Goal: Contribute content: Contribute content

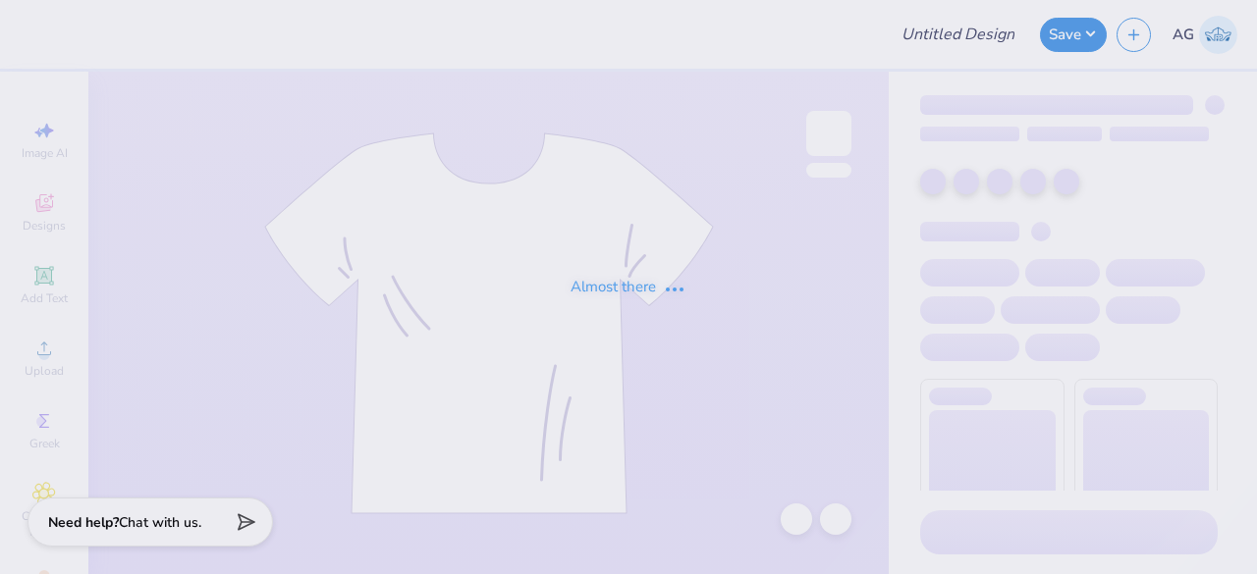
type input "closed leg"
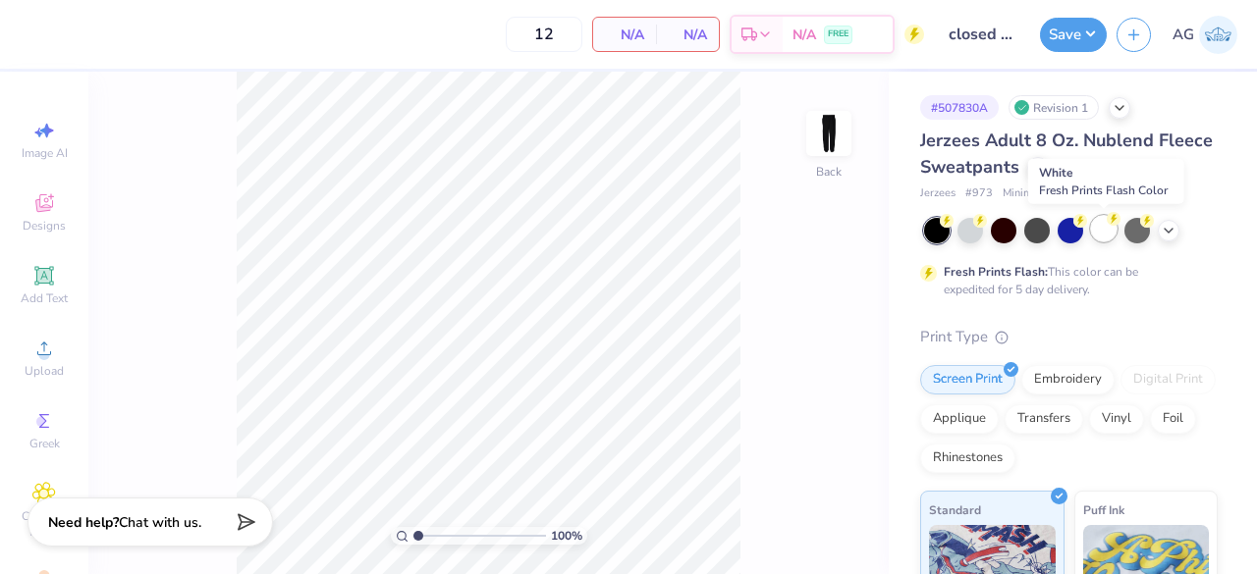
click at [1100, 231] on div at bounding box center [1104, 229] width 26 height 26
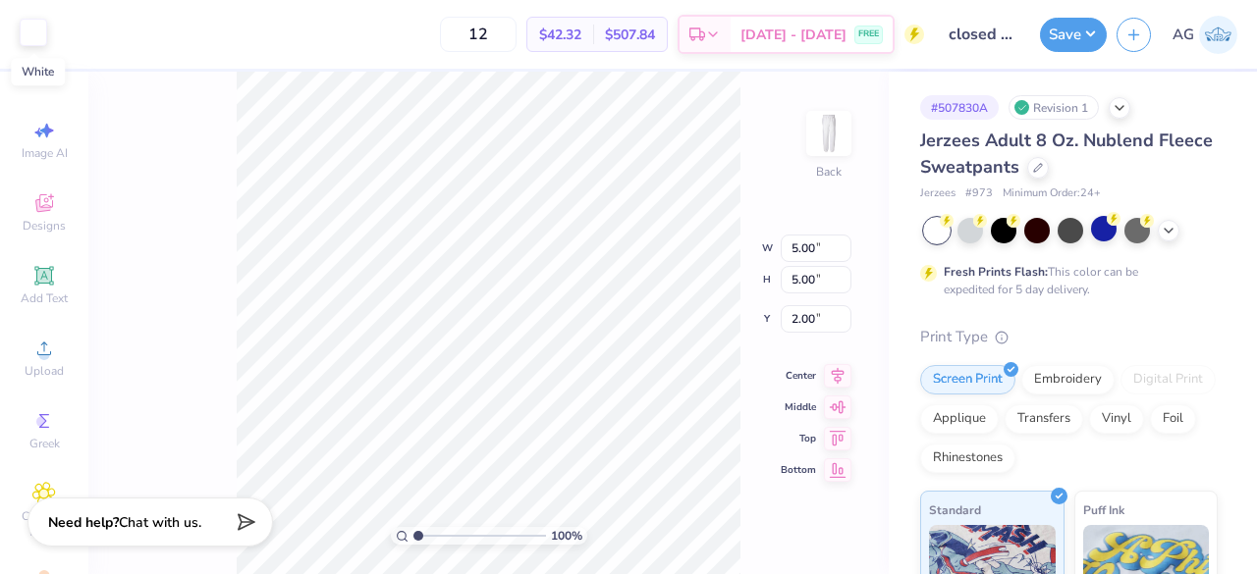
click at [34, 33] on div at bounding box center [33, 32] width 27 height 27
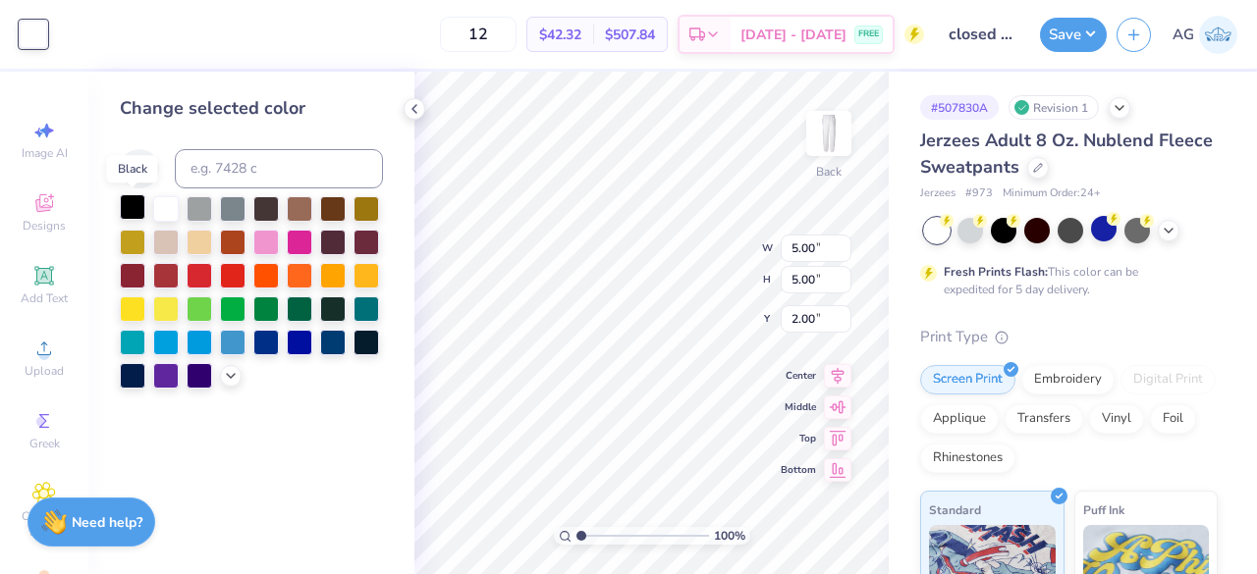
click at [132, 201] on div at bounding box center [133, 207] width 26 height 26
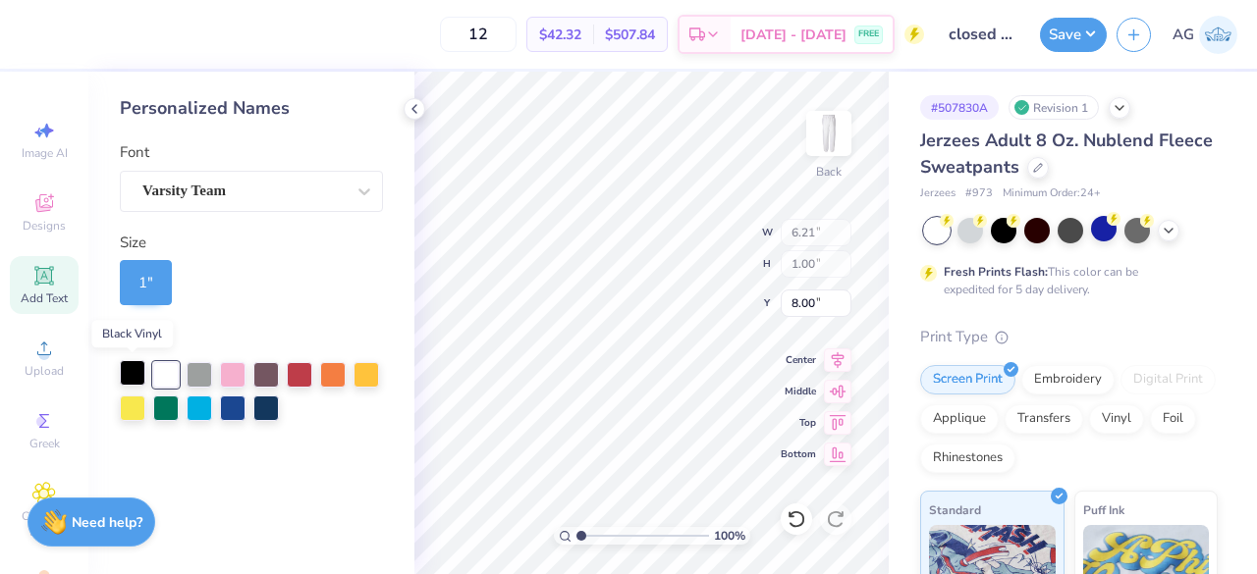
click at [136, 370] on div at bounding box center [133, 373] width 26 height 26
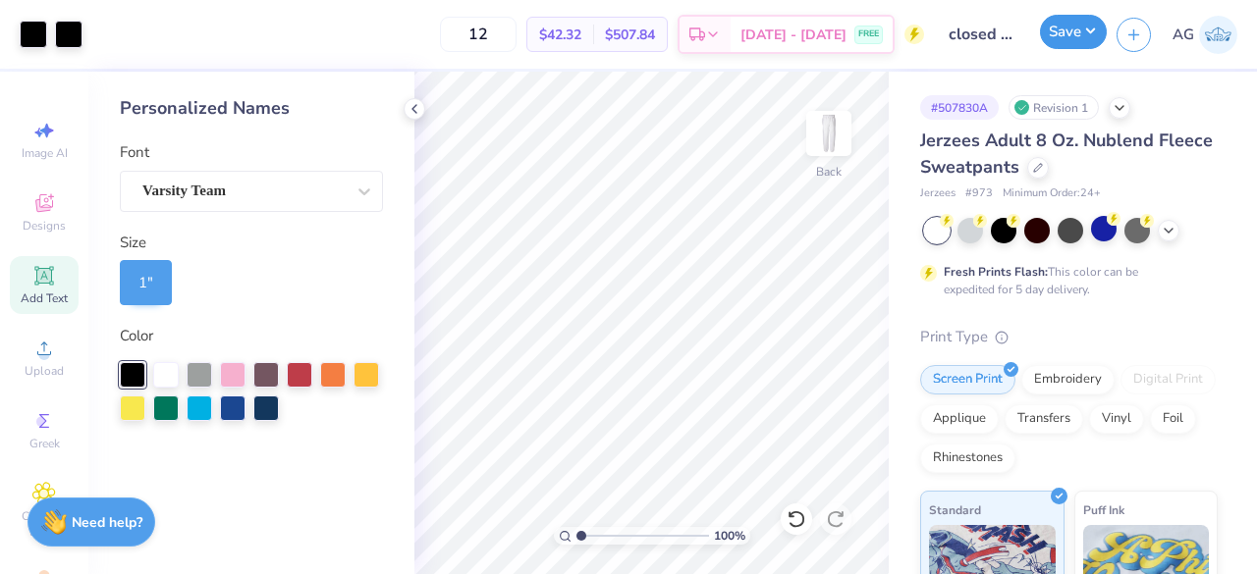
click at [1092, 34] on button "Save" at bounding box center [1073, 32] width 67 height 34
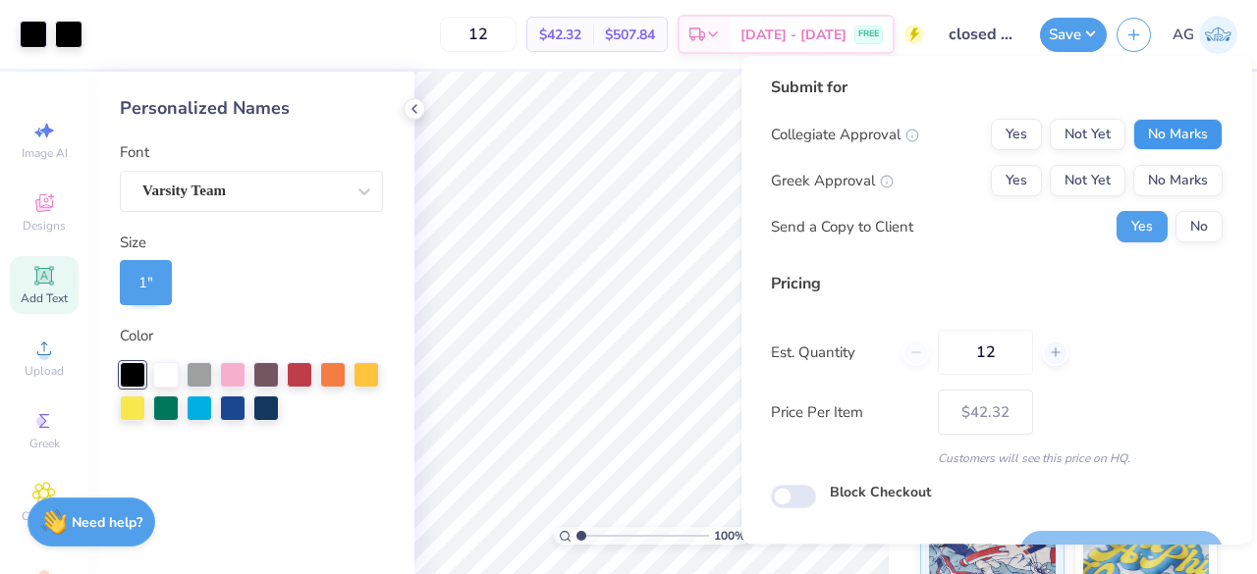
click at [1148, 129] on button "No Marks" at bounding box center [1177, 134] width 89 height 31
click at [1163, 178] on button "No Marks" at bounding box center [1177, 180] width 89 height 31
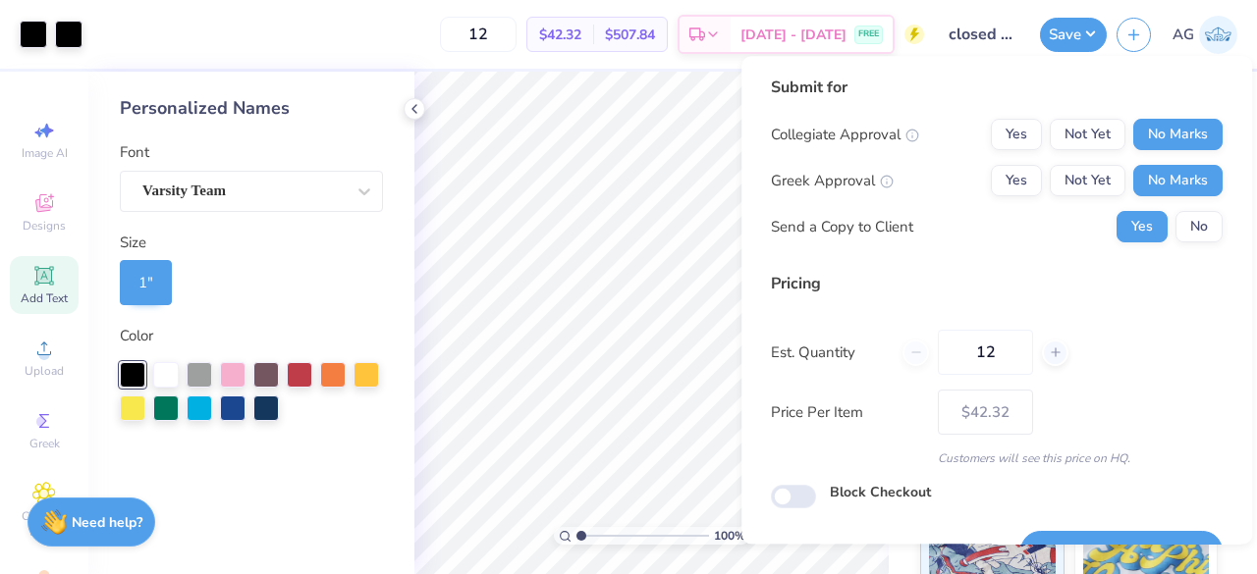
scroll to position [45, 0]
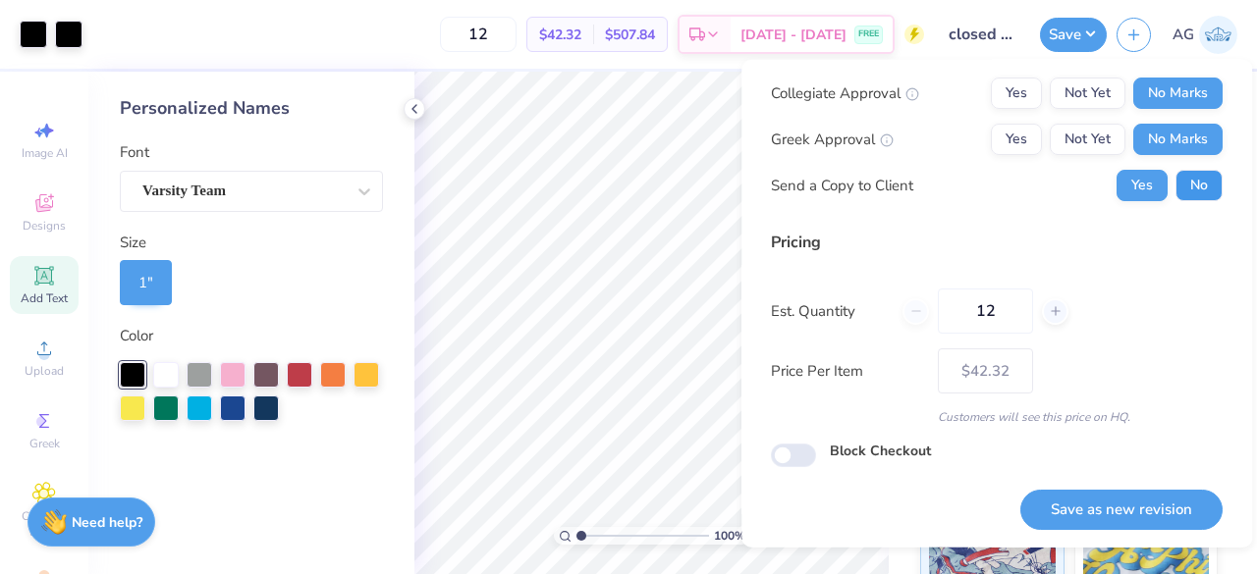
click at [1195, 181] on button "No" at bounding box center [1198, 185] width 47 height 31
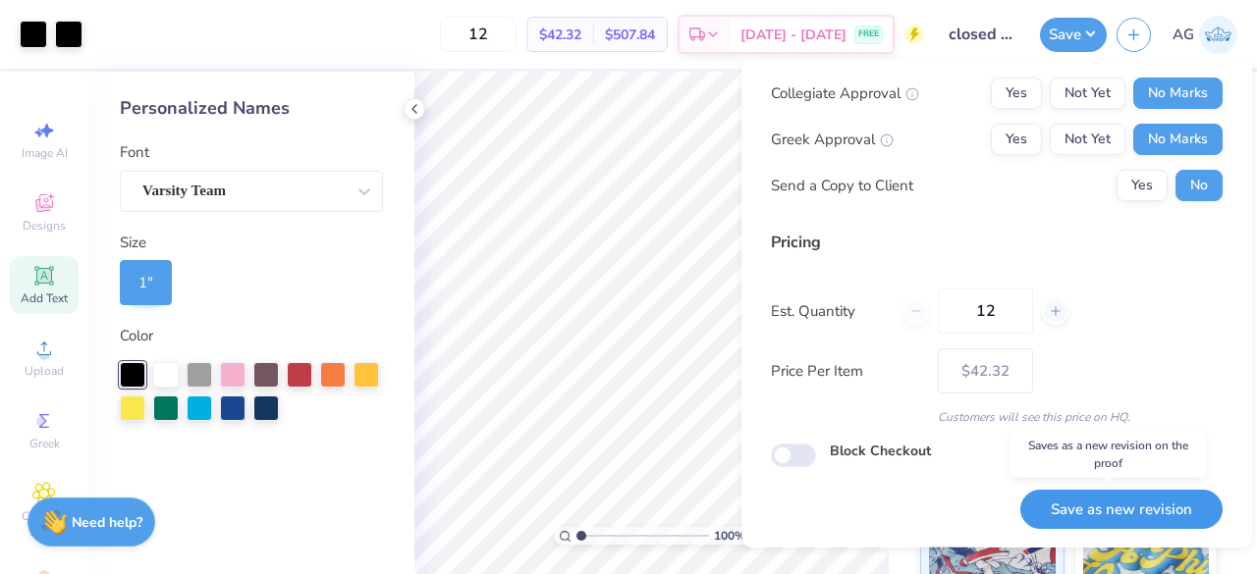
click at [1115, 496] on button "Save as new revision" at bounding box center [1121, 509] width 202 height 40
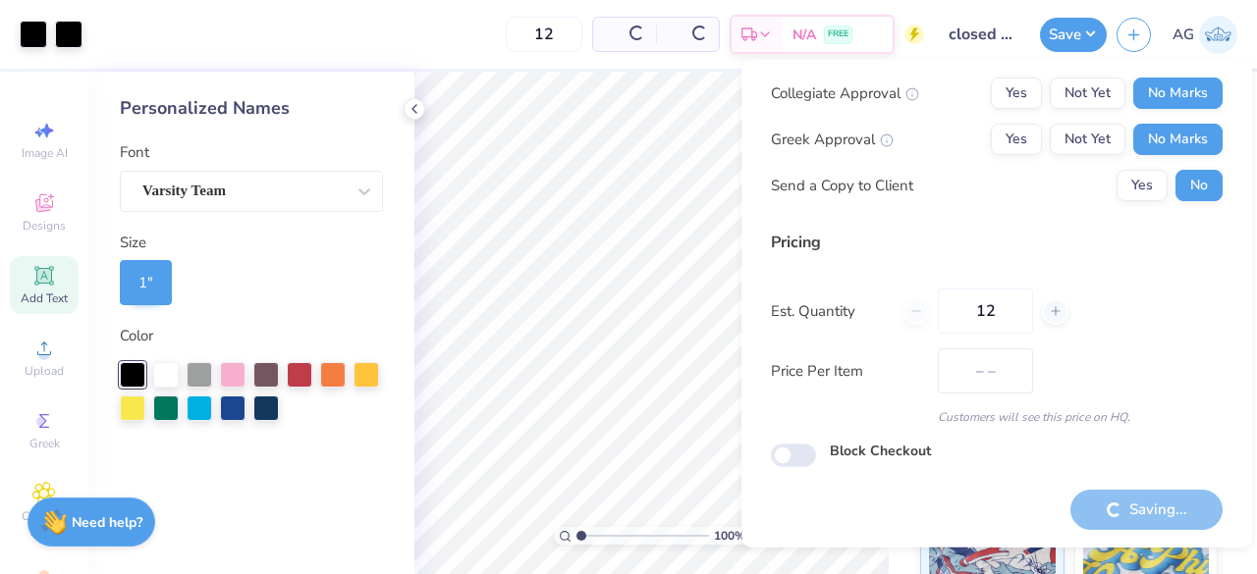
type input "$42.32"
